Goal: Task Accomplishment & Management: Complete application form

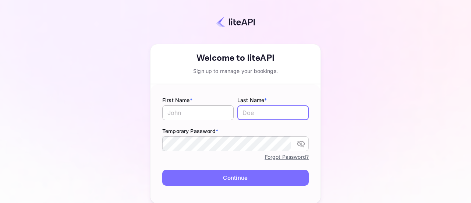
type input "[EMAIL_ADDRESS][DOMAIN_NAME]"
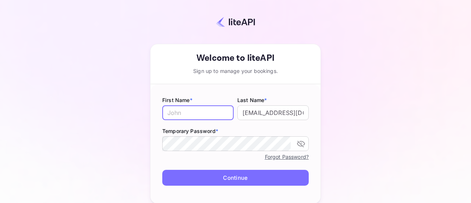
click at [208, 115] on input "text" at bounding box center [197, 112] width 71 height 15
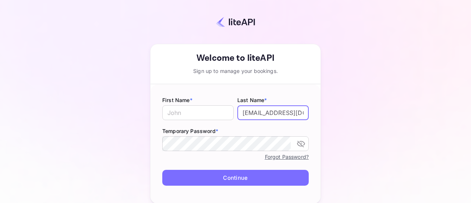
click at [269, 111] on input "[EMAIL_ADDRESS][DOMAIN_NAME]" at bounding box center [272, 112] width 71 height 15
click at [174, 111] on input "text" at bounding box center [197, 112] width 71 height 15
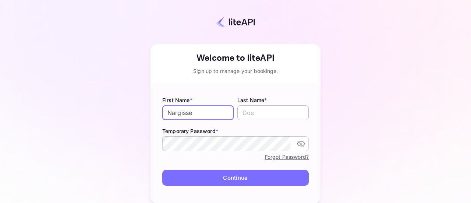
type input "Nargisse"
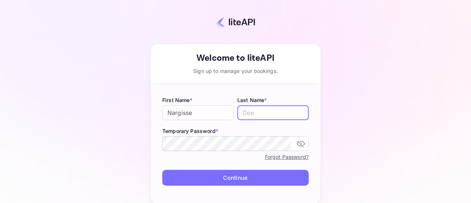
click at [285, 109] on input "text" at bounding box center [272, 112] width 71 height 15
type input "El Aoumari"
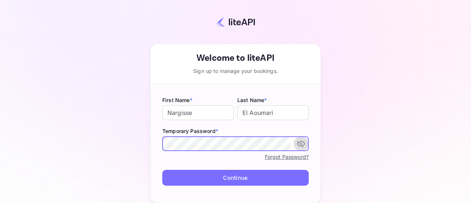
click at [300, 144] on icon "toggle password visibility" at bounding box center [301, 143] width 9 height 9
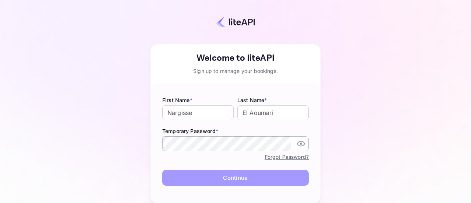
click at [238, 179] on button "Continue" at bounding box center [235, 178] width 146 height 16
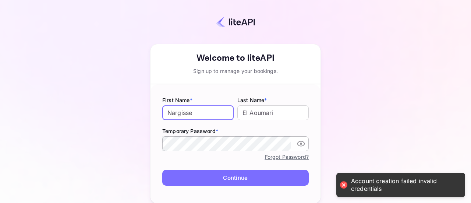
click at [213, 112] on input "Nargisse" at bounding box center [197, 112] width 71 height 15
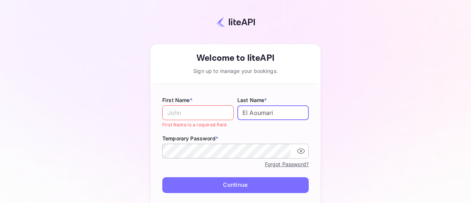
click at [286, 112] on input "El Aoumari" at bounding box center [272, 112] width 71 height 15
click at [197, 116] on input "text" at bounding box center [197, 112] width 71 height 15
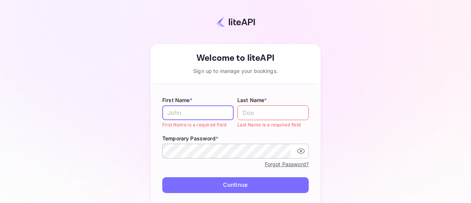
scroll to position [24, 0]
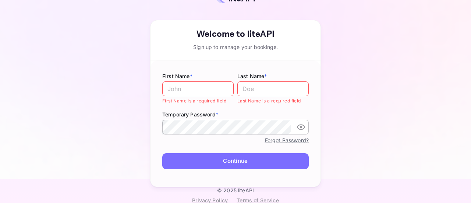
click at [234, 65] on form "First Name * ​ First Name is a required field Last Name * ​ Last Name is a requ…" at bounding box center [236, 123] width 170 height 126
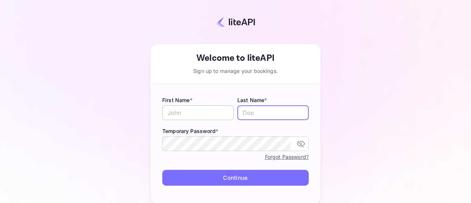
type input "[EMAIL_ADDRESS][DOMAIN_NAME]"
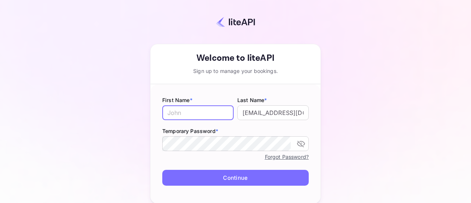
click at [197, 114] on input "text" at bounding box center [197, 112] width 71 height 15
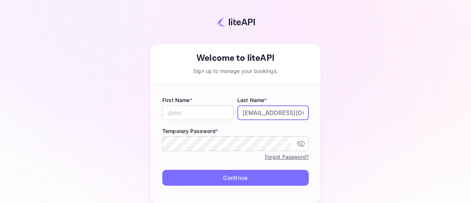
click at [259, 113] on input "[EMAIL_ADDRESS][DOMAIN_NAME]" at bounding box center [272, 112] width 71 height 15
click at [208, 86] on form "First Name * ​ Last Name * ​ Temporary Password * ​ Forgot Password? Continue" at bounding box center [236, 143] width 170 height 119
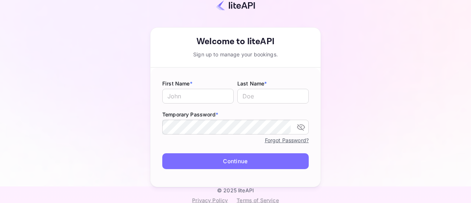
scroll to position [16, 0]
click at [369, 125] on div "Your account has been created successfully, a confirmation link has been sent t…" at bounding box center [235, 92] width 406 height 192
